Goal: Task Accomplishment & Management: Manage account settings

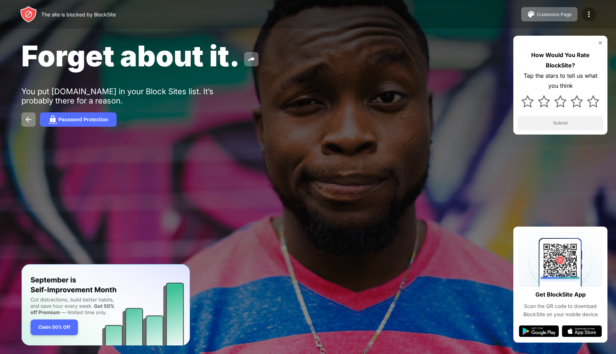
click at [590, 14] on img at bounding box center [589, 14] width 9 height 9
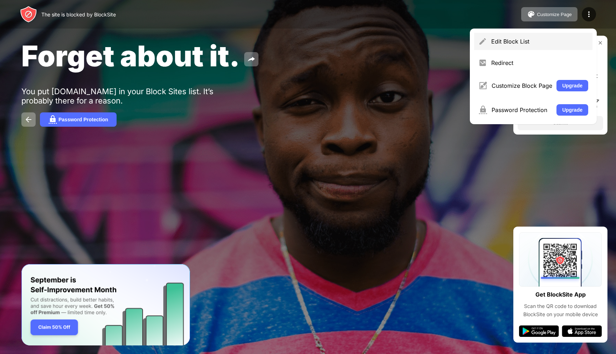
click at [514, 45] on div "Edit Block List" at bounding box center [533, 41] width 118 height 17
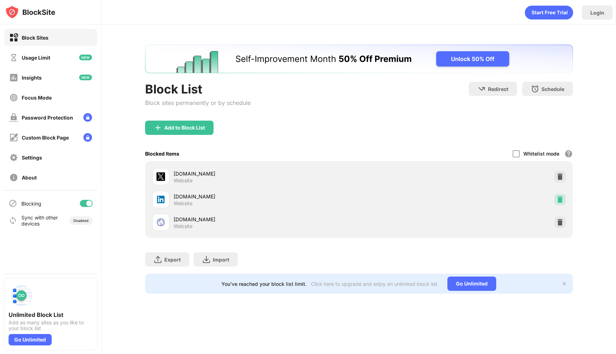
click at [561, 200] on img at bounding box center [560, 199] width 7 height 7
